Goal: Task Accomplishment & Management: Manage account settings

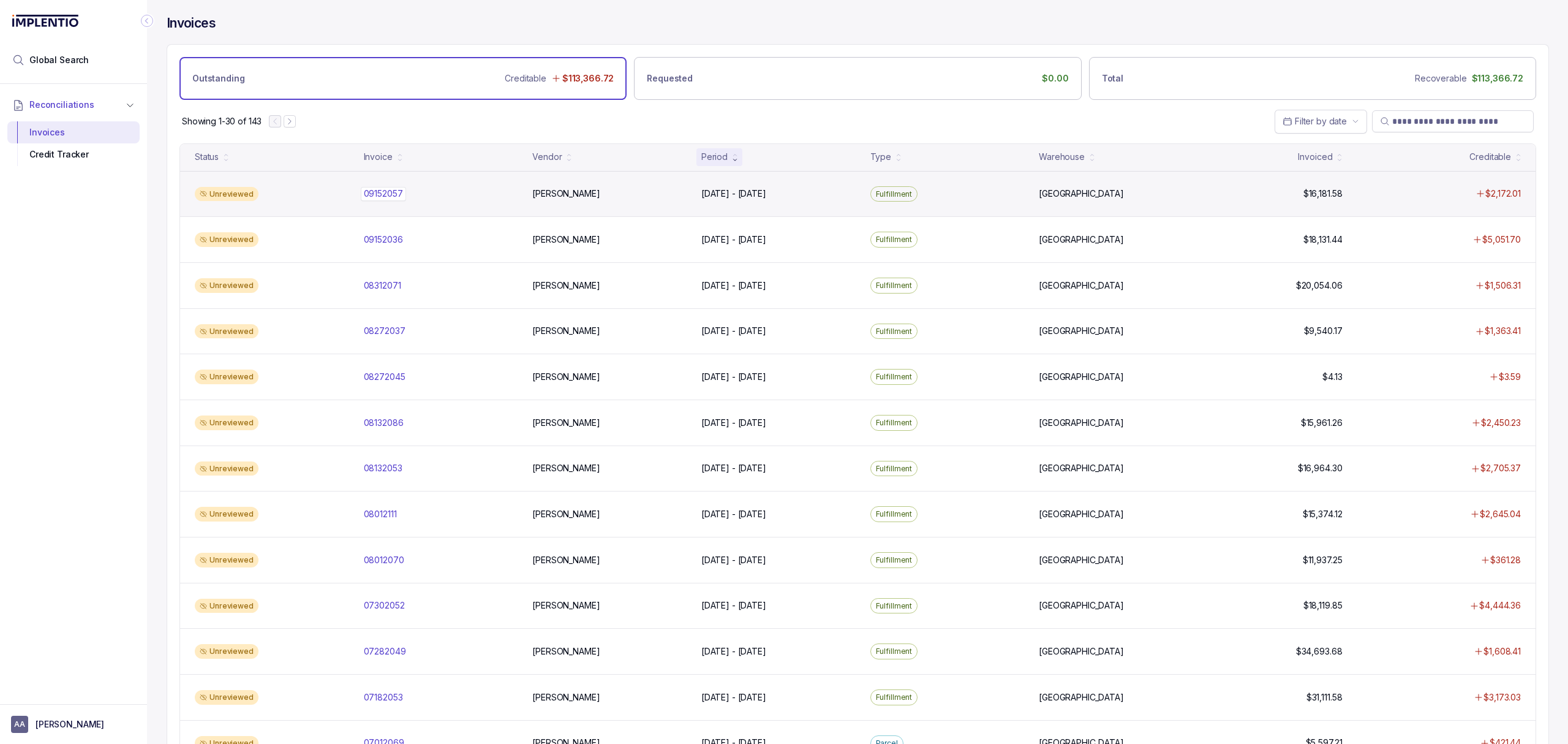
click at [388, 195] on p "09152057" at bounding box center [384, 193] width 45 height 14
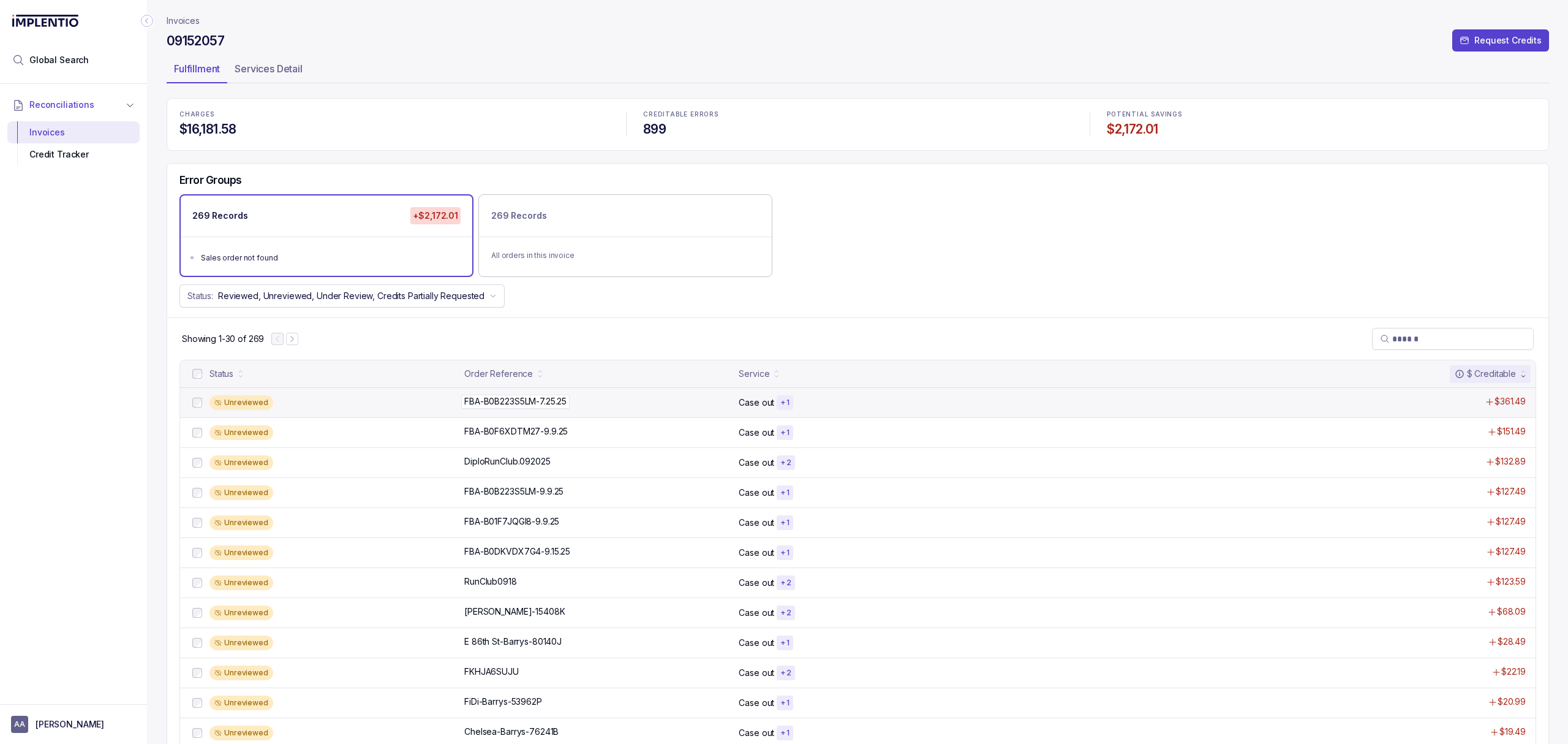
click at [532, 403] on p "FBA-B0B223S5LM-7.25.25" at bounding box center [514, 401] width 108 height 14
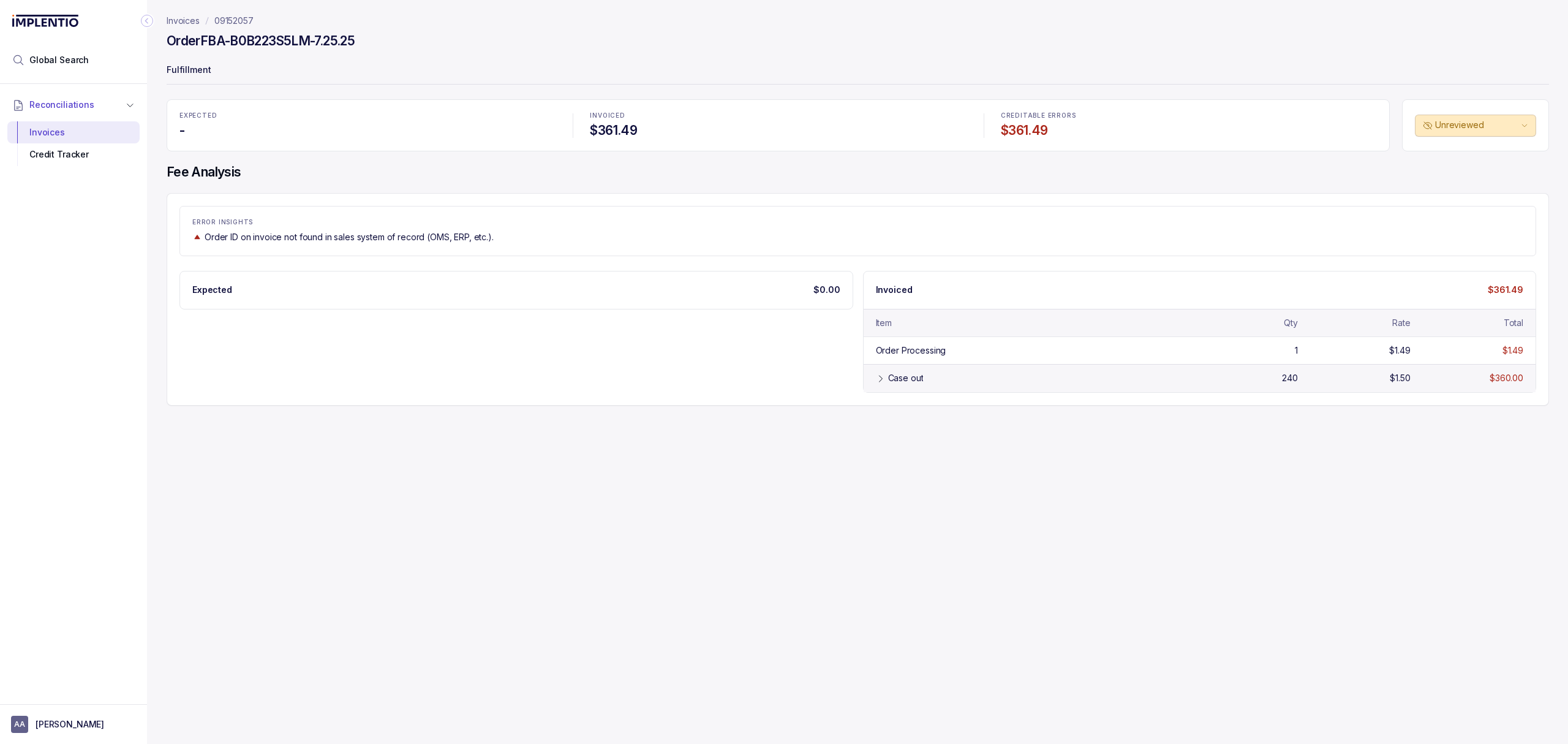
click at [905, 377] on div "Case out" at bounding box center [905, 377] width 35 height 12
click at [81, 157] on div "Credit Tracker" at bounding box center [74, 155] width 113 height 22
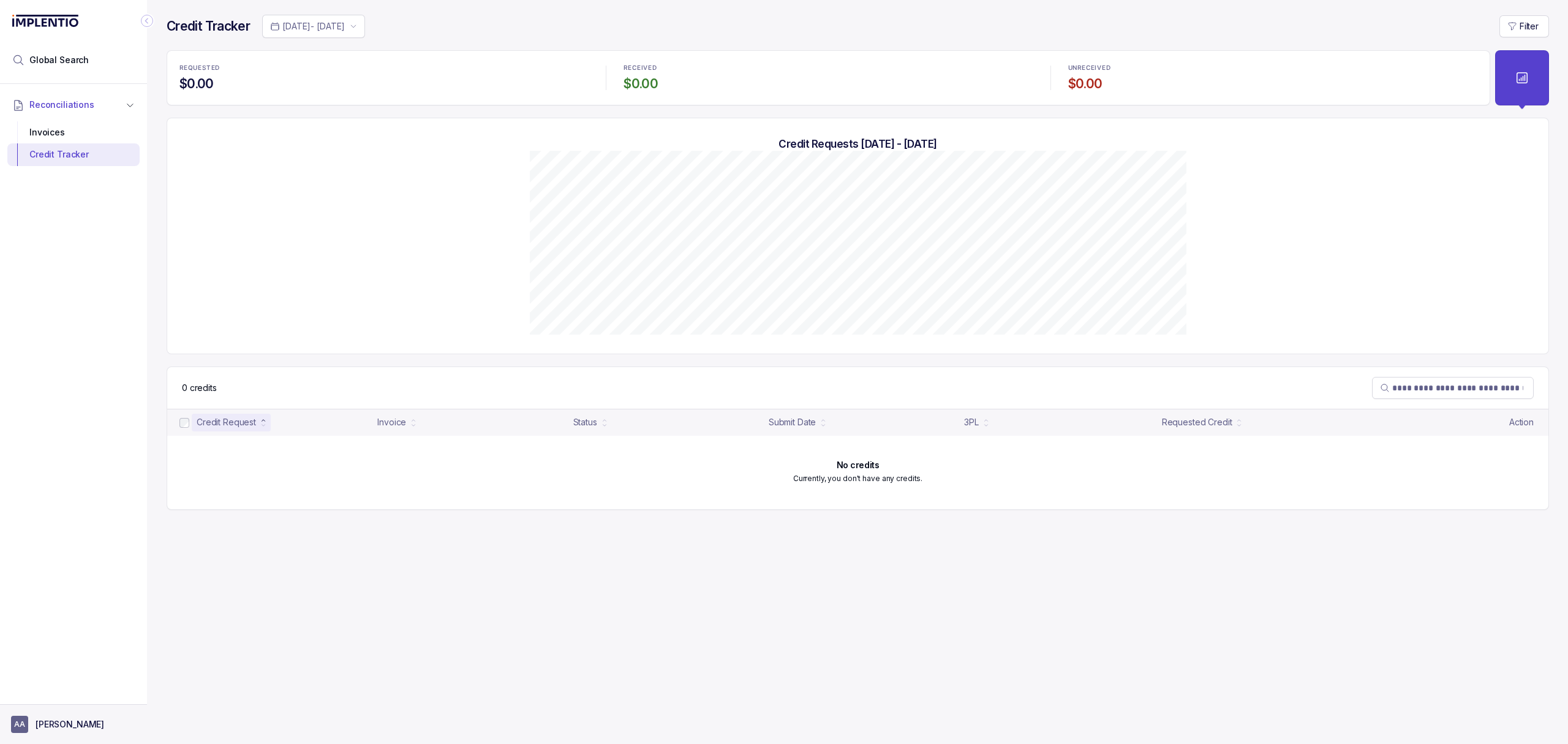
click at [74, 729] on p "[PERSON_NAME]" at bounding box center [69, 724] width 68 height 12
click at [72, 707] on li "Logout" at bounding box center [73, 698] width 126 height 20
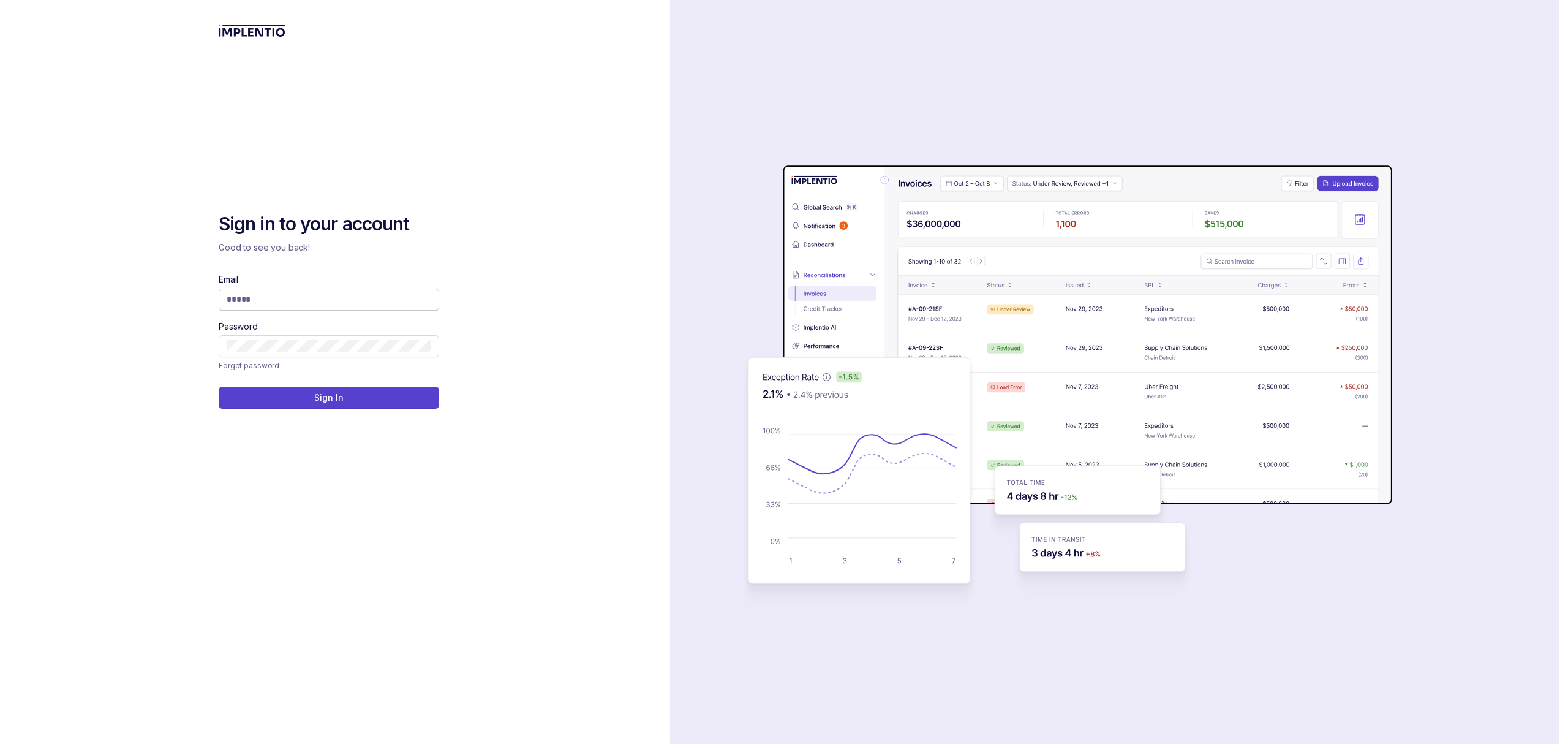
click at [361, 295] on input "Email" at bounding box center [328, 298] width 205 height 12
type input "**********"
